Goal: Task Accomplishment & Management: Use online tool/utility

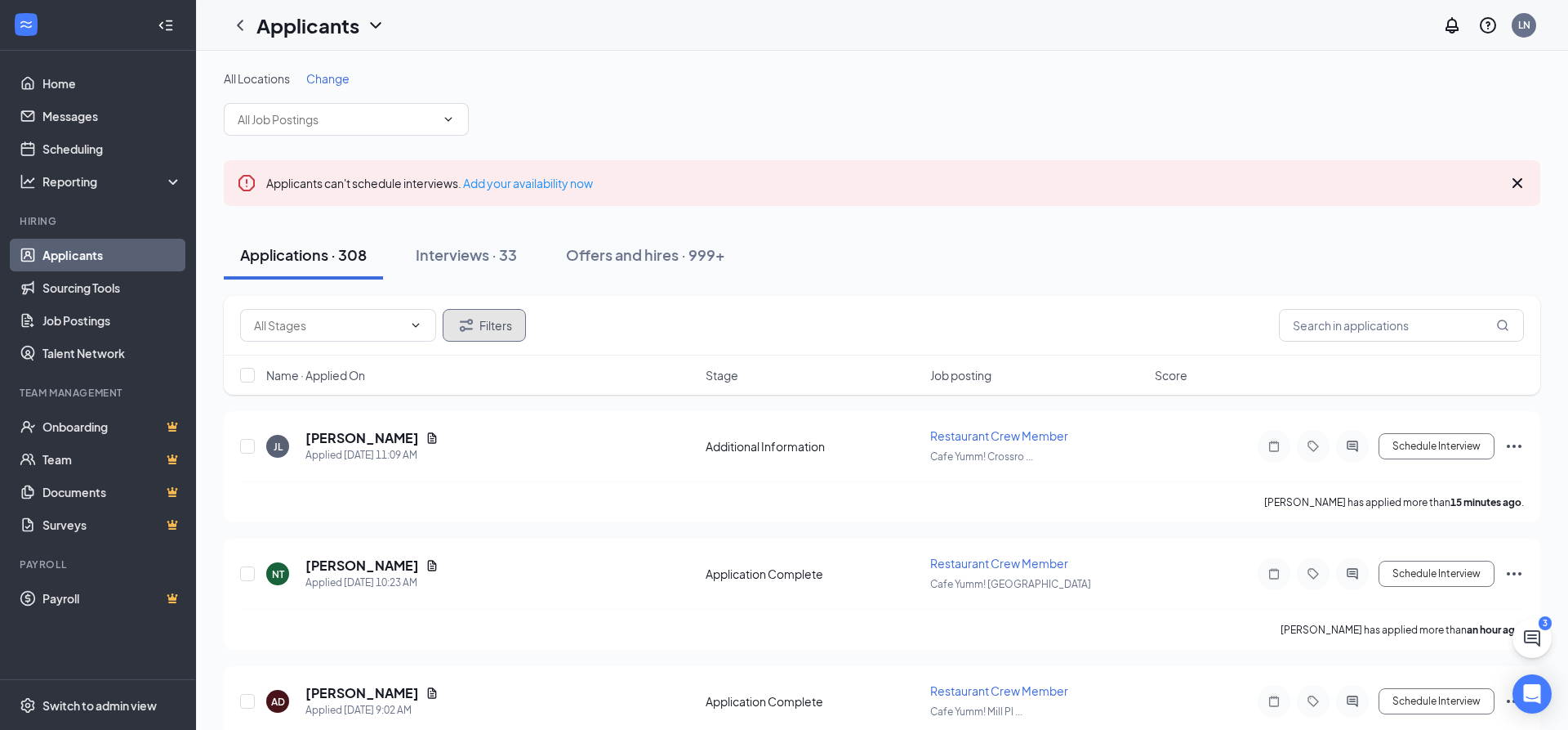
click at [478, 324] on button "Filters" at bounding box center [485, 325] width 84 height 33
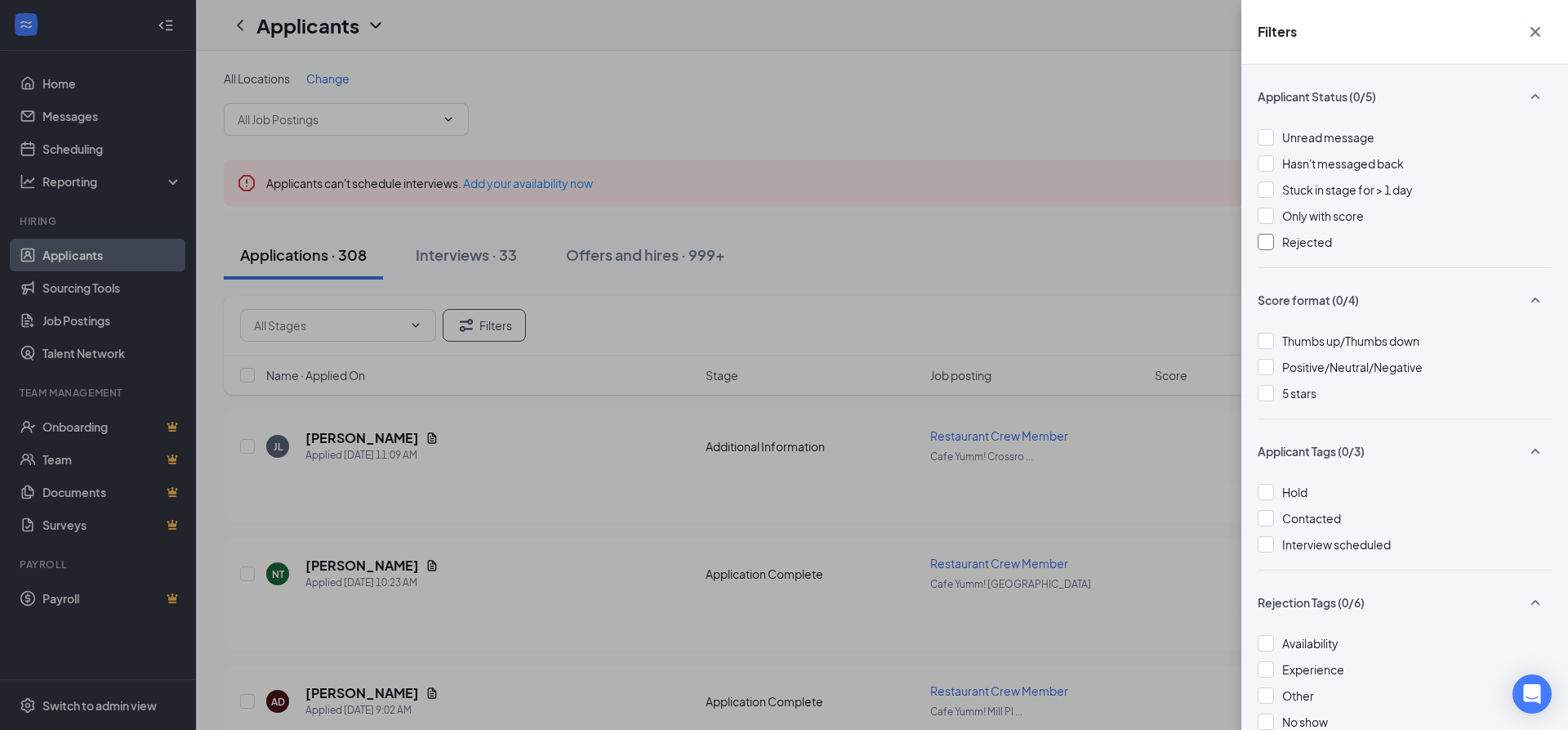
click at [1265, 244] on div at bounding box center [1266, 242] width 16 height 16
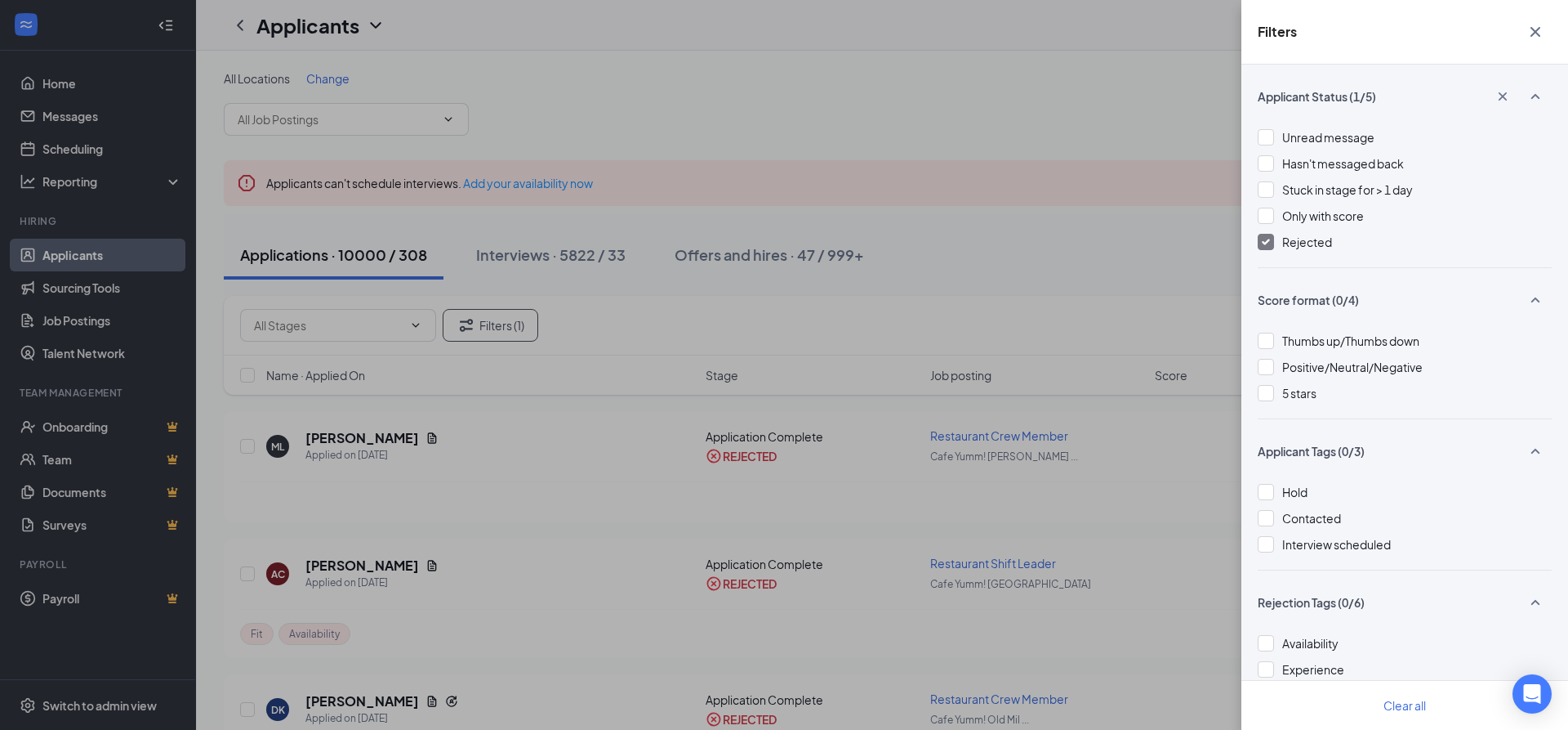
click at [1112, 239] on div "Filters Applicant Status (1/5) Unread message Hasn't messaged back Stuck in sta…" at bounding box center [784, 365] width 1568 height 730
click at [1538, 24] on icon "Cross" at bounding box center [1535, 32] width 20 height 20
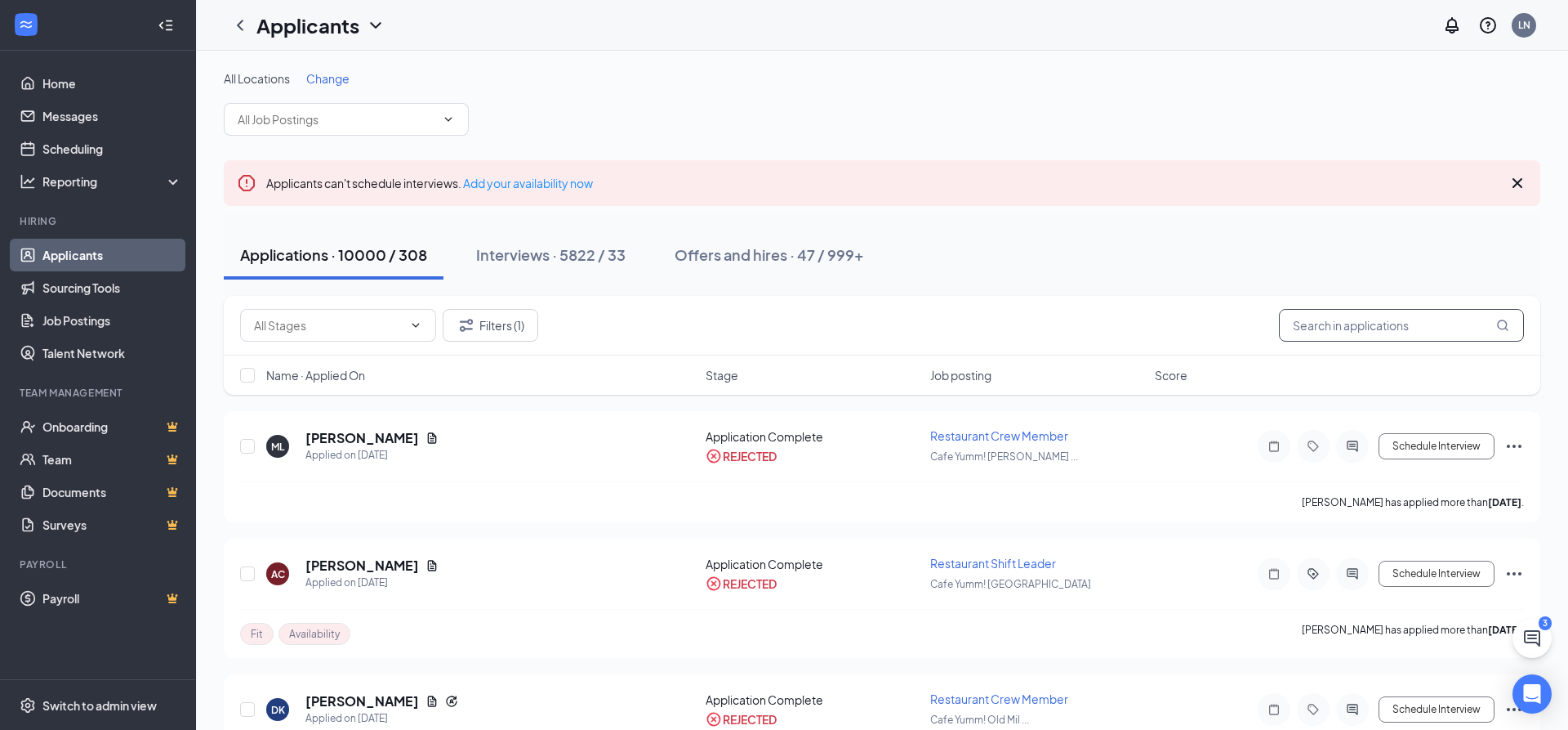
click at [1378, 330] on input "text" at bounding box center [1401, 325] width 245 height 33
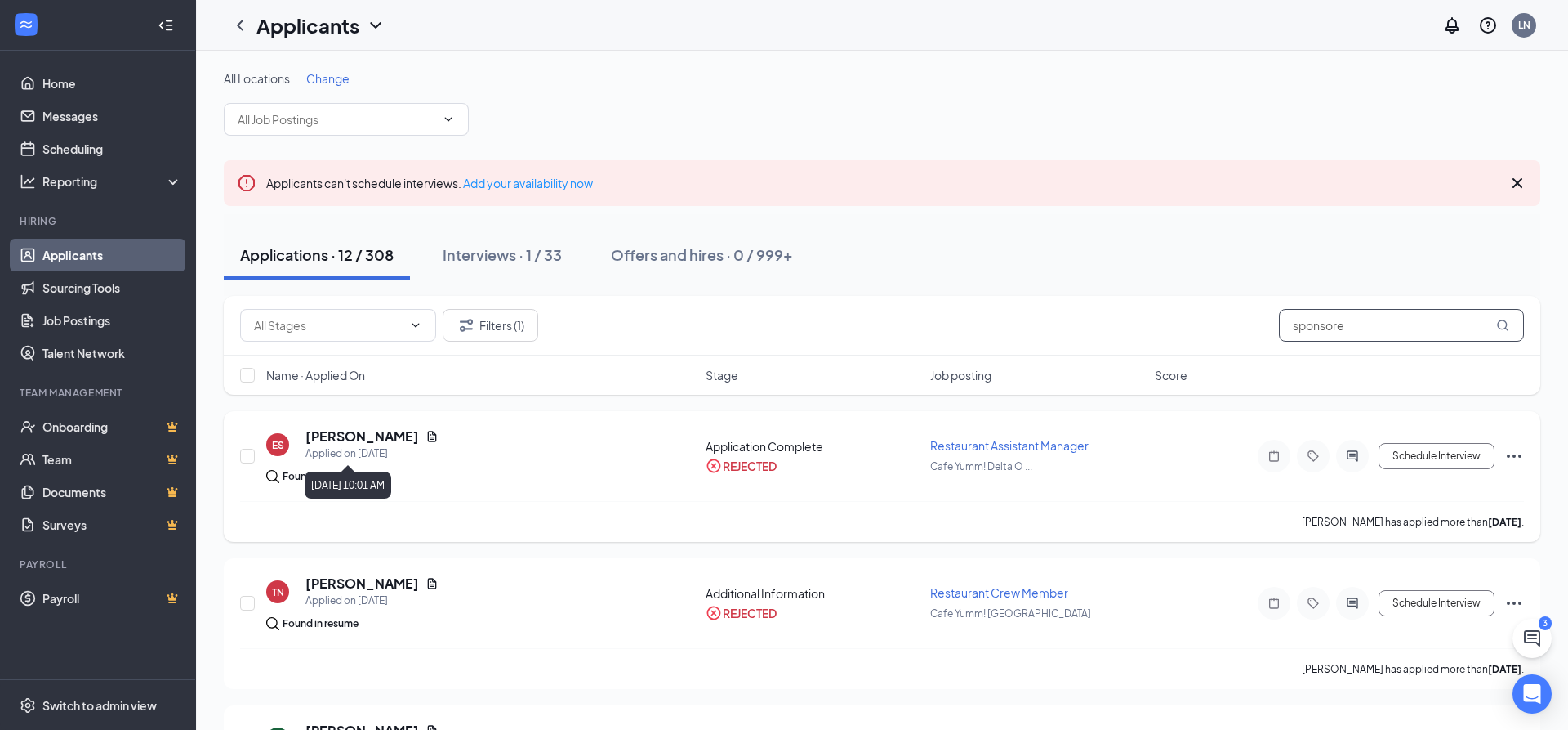
type input "sponsore"
drag, startPoint x: 348, startPoint y: 438, endPoint x: 494, endPoint y: 455, distance: 147.0
click at [348, 437] on h5 "[PERSON_NAME]" at bounding box center [362, 436] width 113 height 18
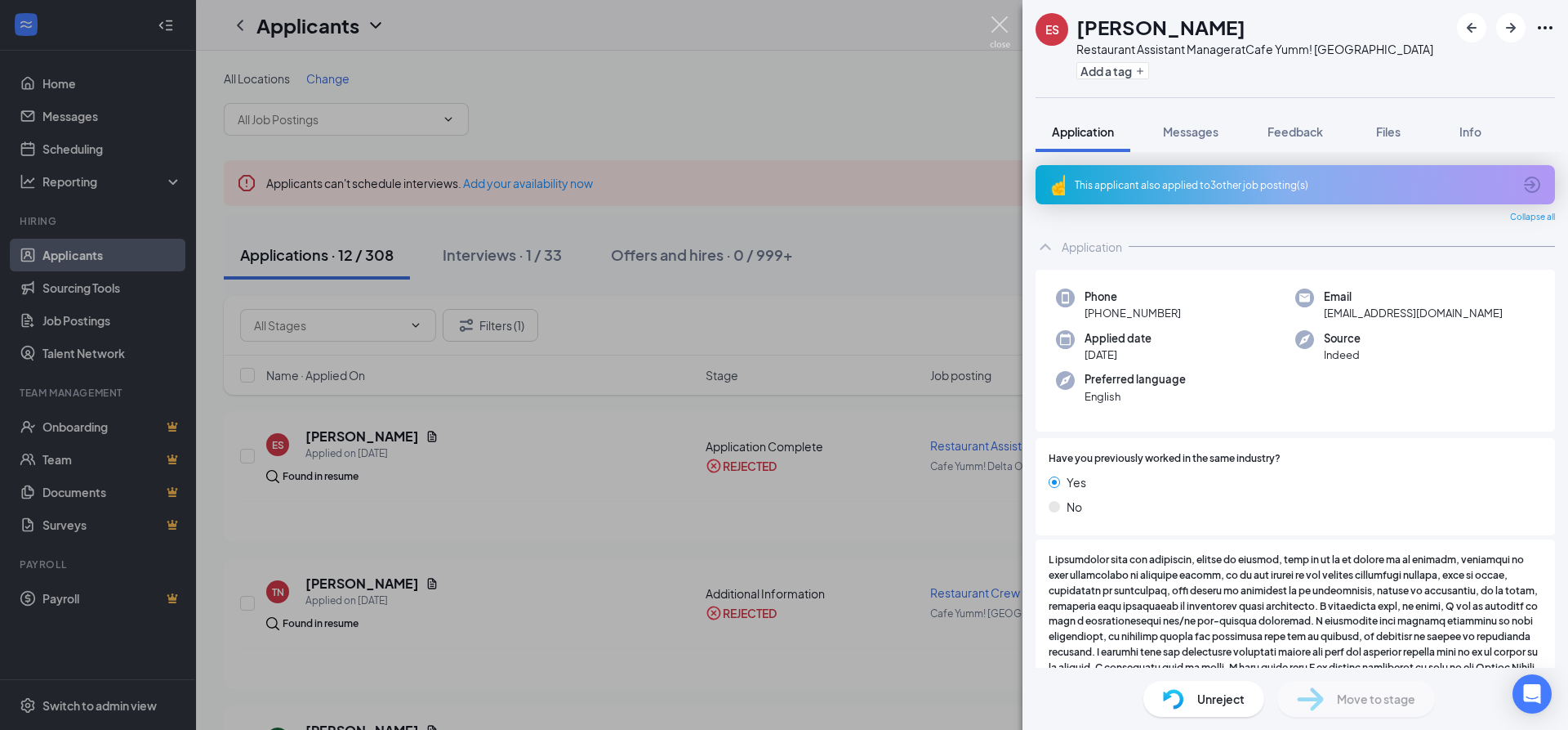
click at [1000, 25] on img at bounding box center [1000, 32] width 20 height 32
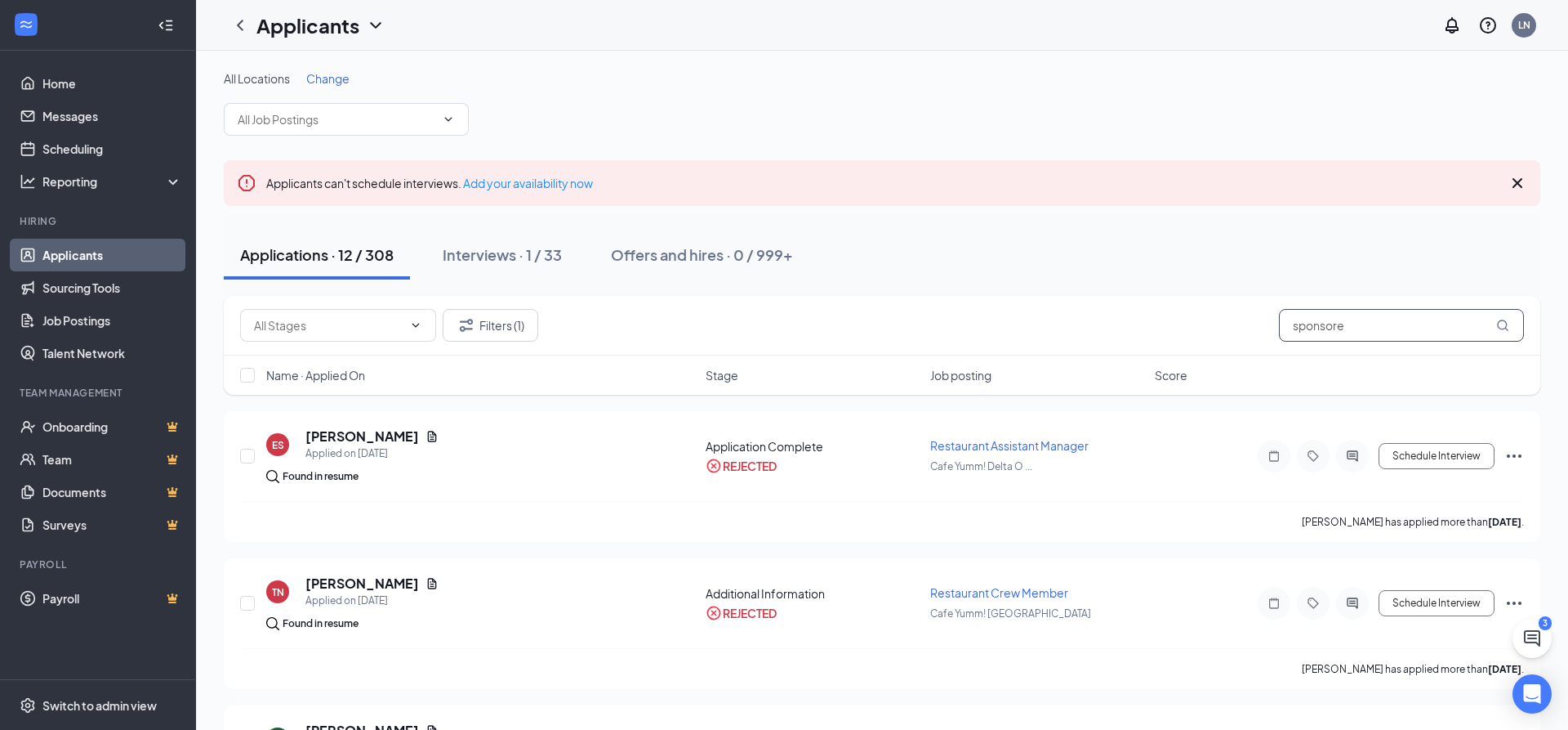
drag, startPoint x: 1468, startPoint y: 332, endPoint x: 1213, endPoint y: 330, distance: 255.0
click at [1279, 330] on input "sponsore" at bounding box center [1401, 325] width 245 height 33
click at [1163, 265] on div "Applications · 12 / 308 Interviews · 1 / 33 Offers and hires · 0 / 999+" at bounding box center [882, 255] width 1317 height 49
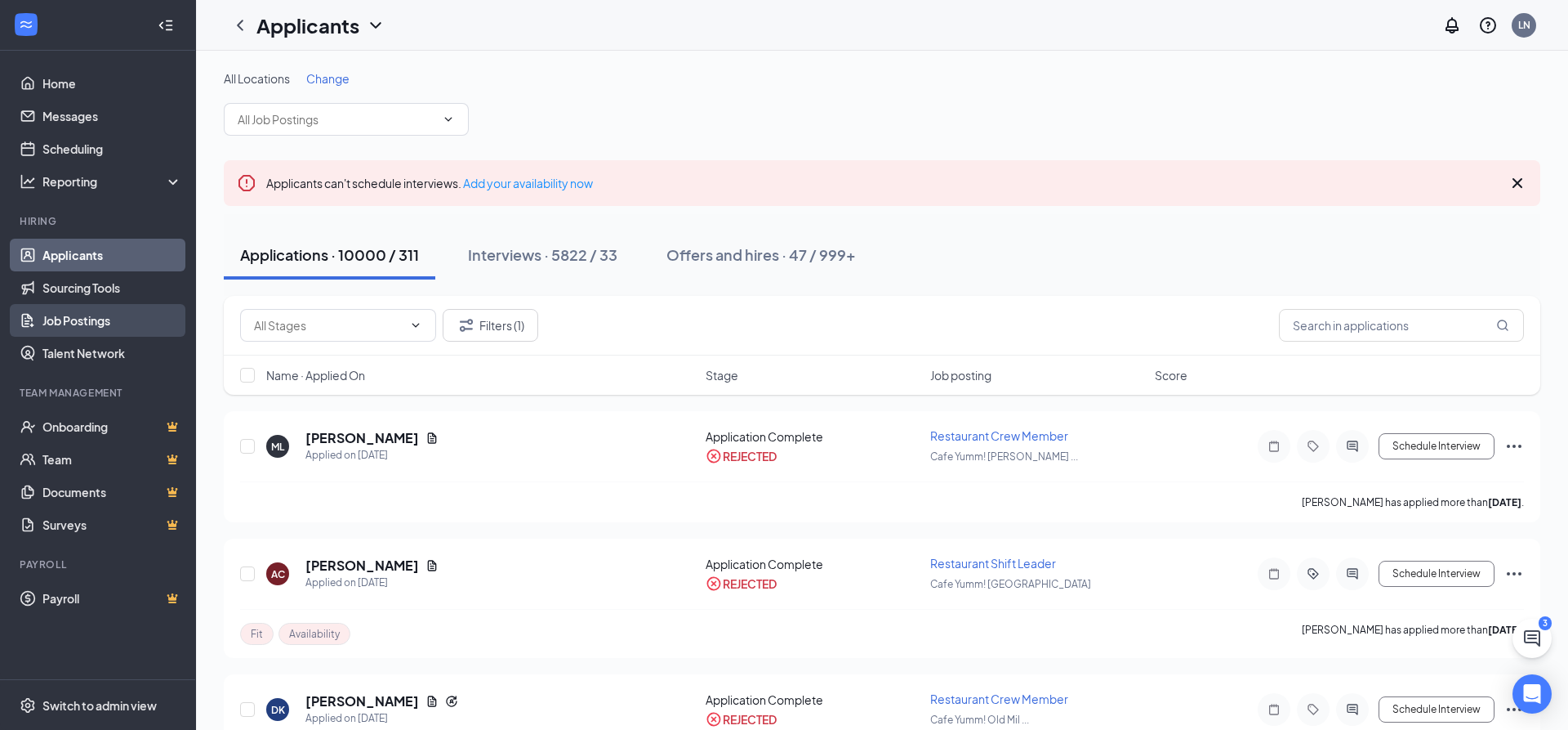
click at [59, 316] on link "Job Postings" at bounding box center [112, 320] width 140 height 33
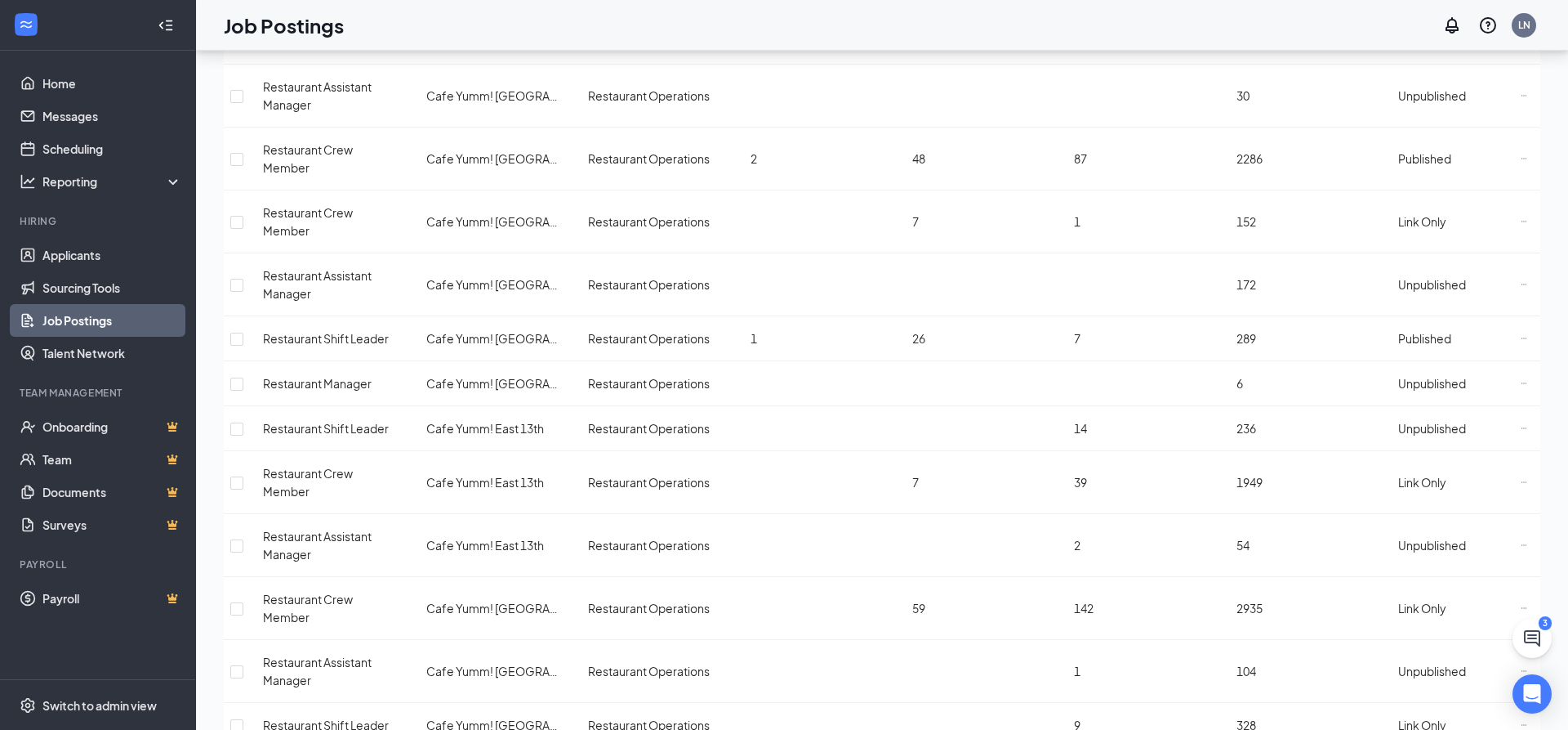
scroll to position [1789, 0]
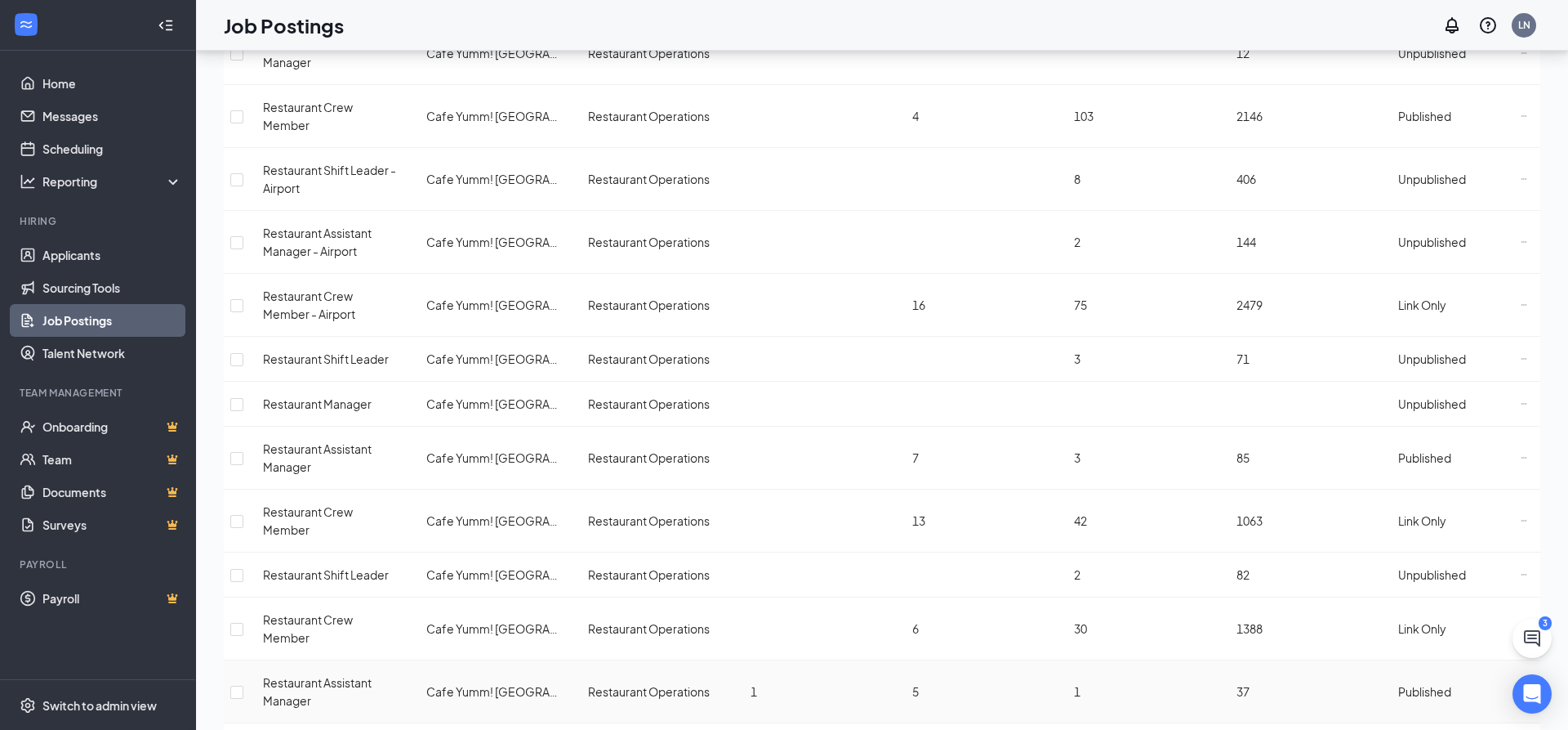
scroll to position [417, 0]
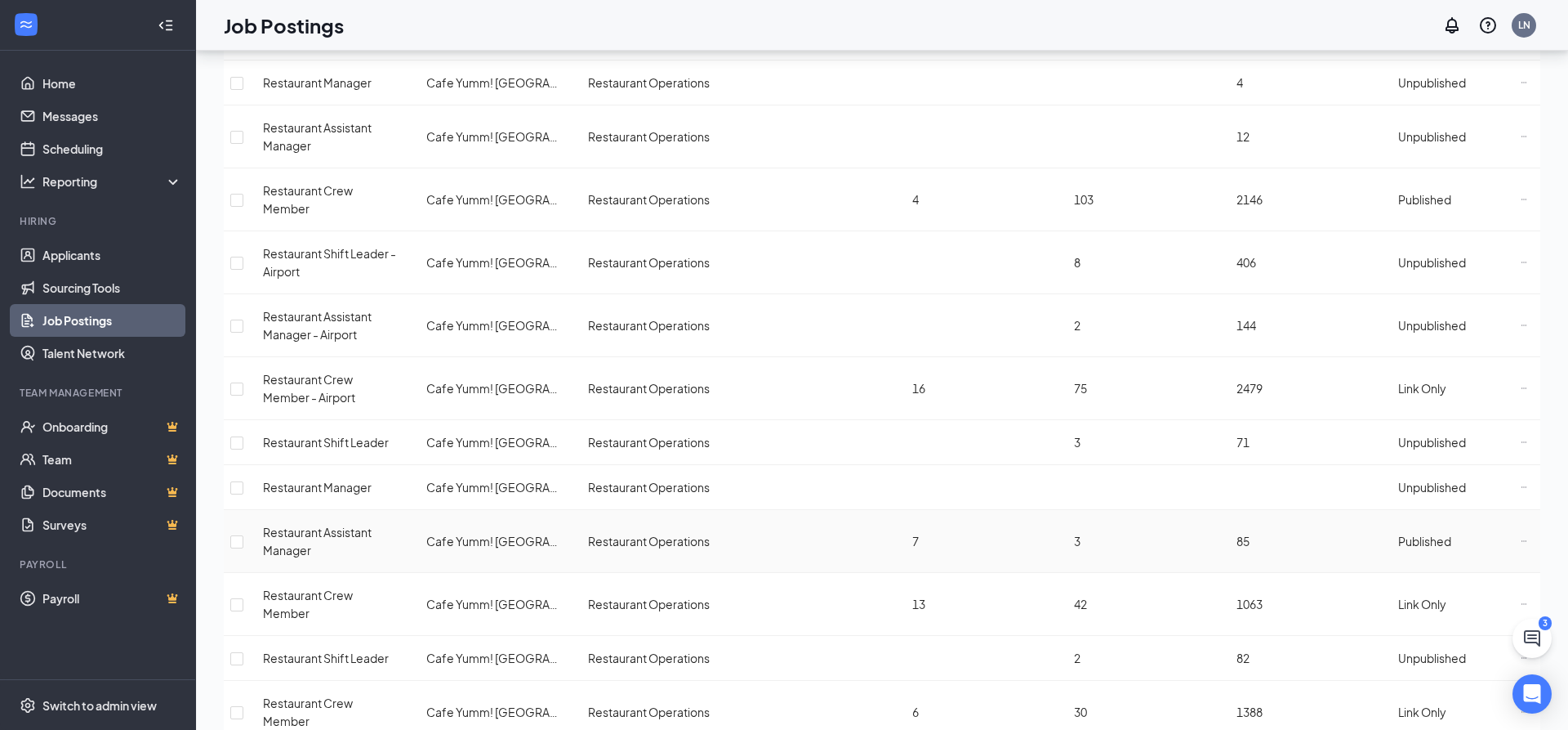
click at [1521, 537] on icon "Ellipses" at bounding box center [1523, 540] width 6 height 6
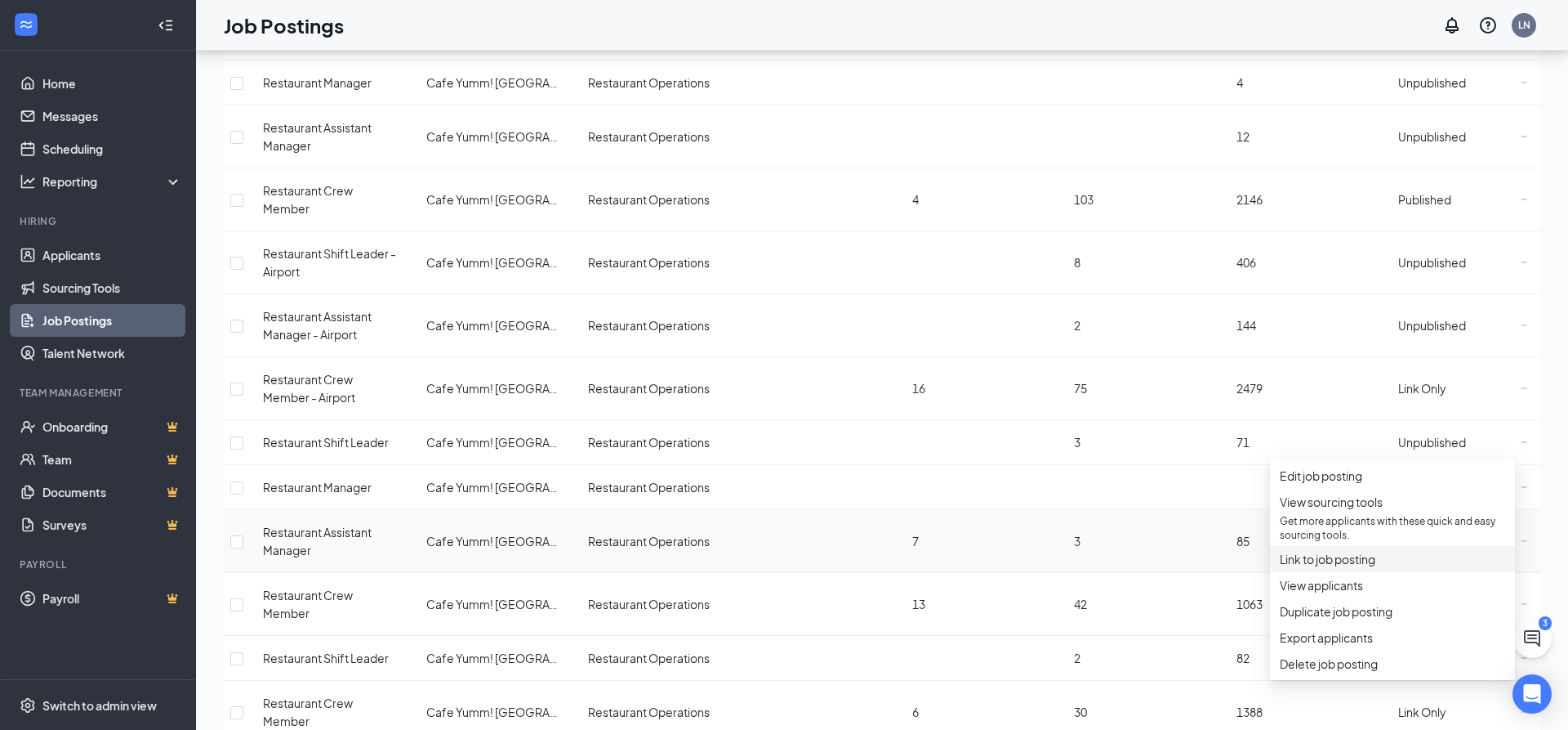
click at [1343, 566] on span "Link to job posting" at bounding box center [1327, 559] width 95 height 15
